Goal: Information Seeking & Learning: Learn about a topic

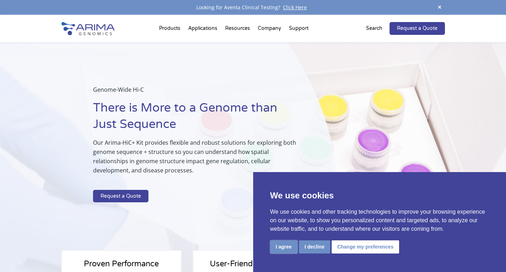
click at [287, 251] on button "I agree" at bounding box center [283, 246] width 27 height 13
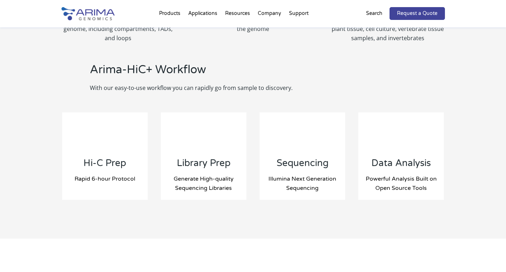
scroll to position [738, 0]
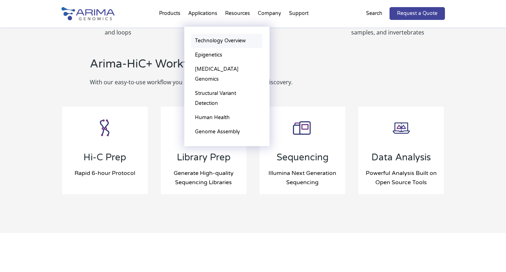
click at [211, 39] on link "Technology Overview" at bounding box center [226, 41] width 71 height 14
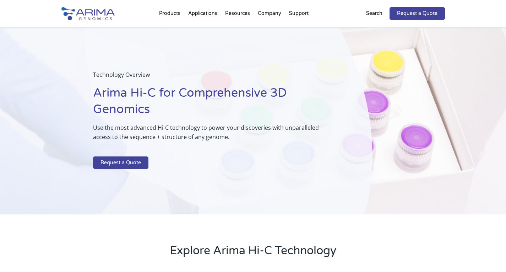
click at [90, 10] on img at bounding box center [87, 13] width 53 height 13
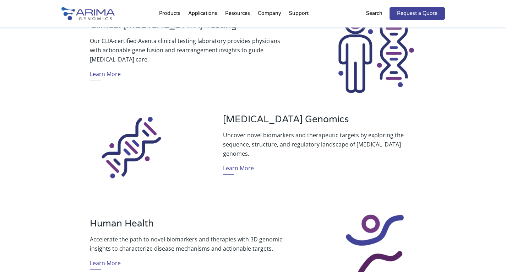
scroll to position [284, 0]
click at [237, 164] on link "Learn More" at bounding box center [238, 169] width 31 height 11
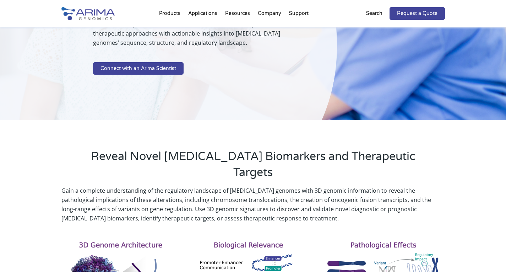
scroll to position [114, 0]
